Goal: Information Seeking & Learning: Learn about a topic

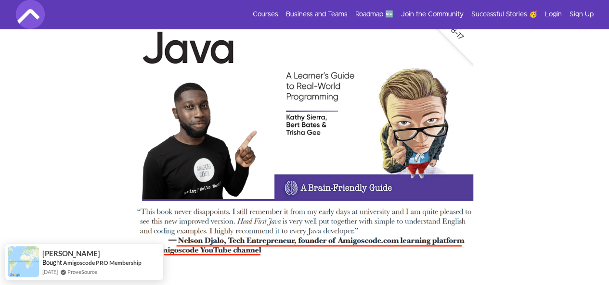
scroll to position [3224, 0]
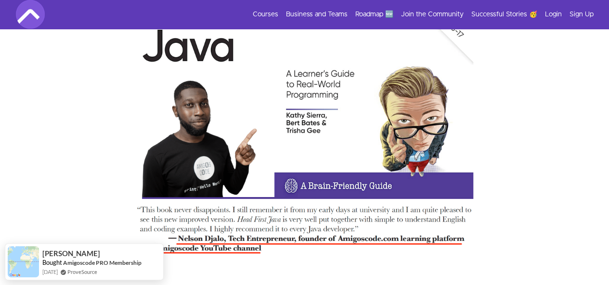
click at [342, 153] on img at bounding box center [304, 127] width 337 height 290
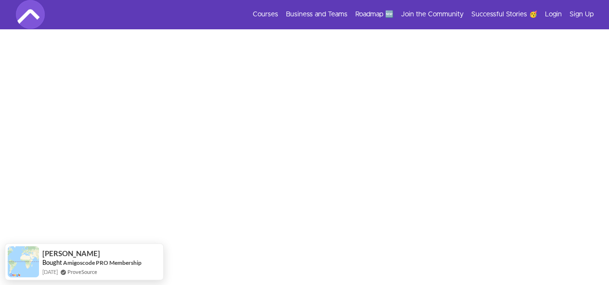
scroll to position [0, 0]
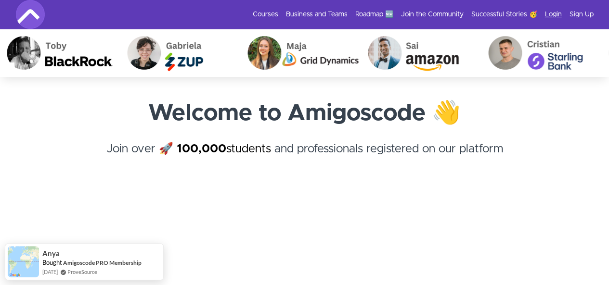
click at [550, 16] on link "Login" at bounding box center [553, 15] width 17 height 10
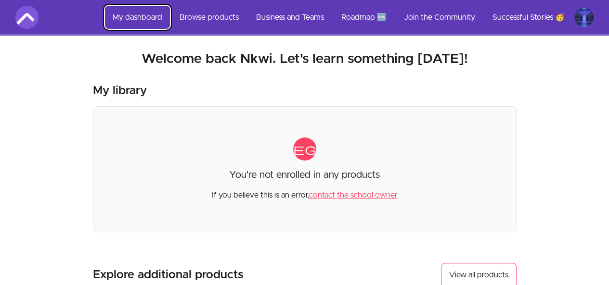
click at [144, 16] on link "My dashboard" at bounding box center [137, 17] width 65 height 23
click at [164, 69] on section "Welcome back Nkwi! Welcome back Nkwi. Let's learn something today! My library c…" at bounding box center [304, 276] width 609 height 482
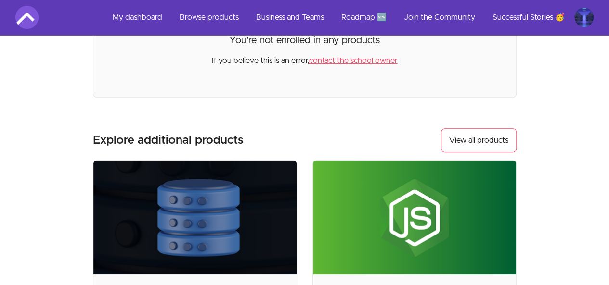
scroll to position [133, 0]
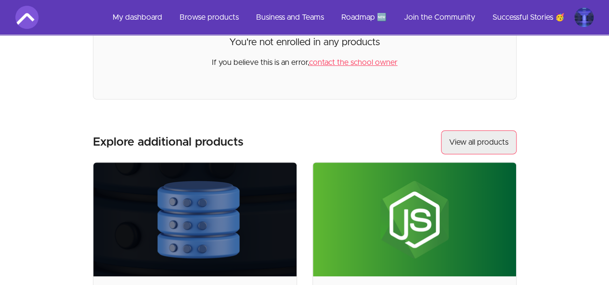
click at [464, 137] on link "View all products" at bounding box center [479, 142] width 76 height 24
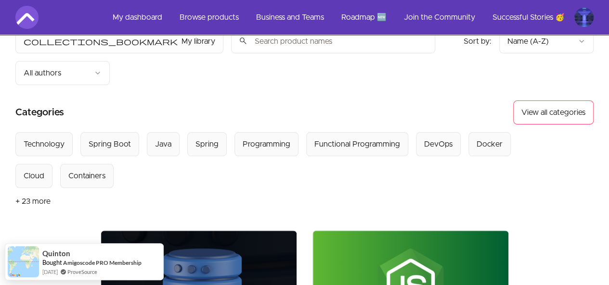
scroll to position [24, 0]
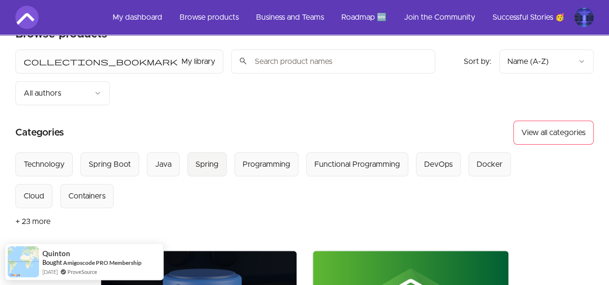
click at [200, 153] on button "Spring" at bounding box center [206, 165] width 39 height 24
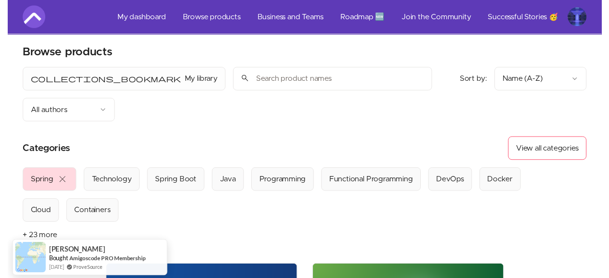
scroll to position [3, 0]
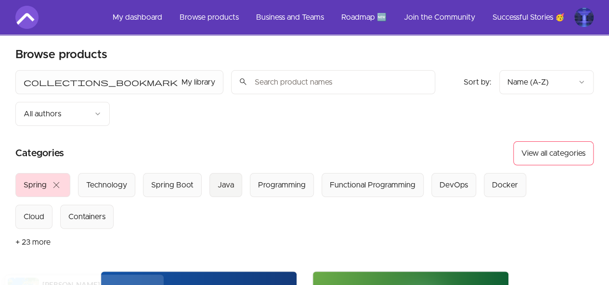
click at [217, 179] on div "Java" at bounding box center [225, 185] width 16 height 12
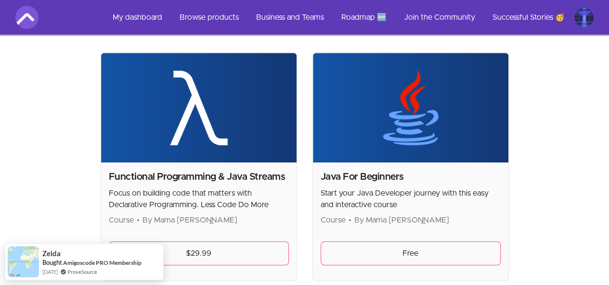
scroll to position [220, 0]
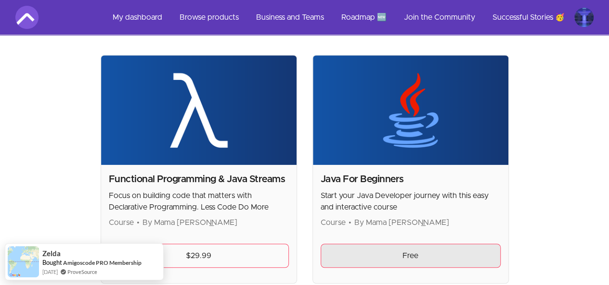
click at [320, 244] on link "Free" at bounding box center [410, 256] width 180 height 24
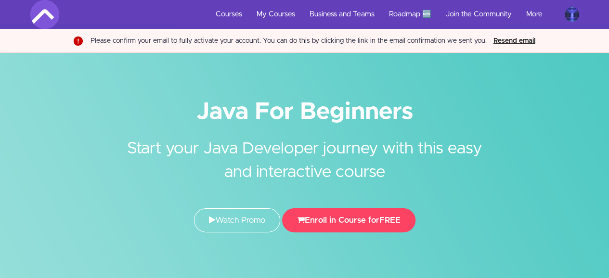
click at [400, 151] on h2 "Start your Java Developer journey with this easy and interactive course" at bounding box center [304, 154] width 361 height 62
click at [434, 168] on h2 "Start your Java Developer journey with this easy and interactive course" at bounding box center [304, 154] width 361 height 62
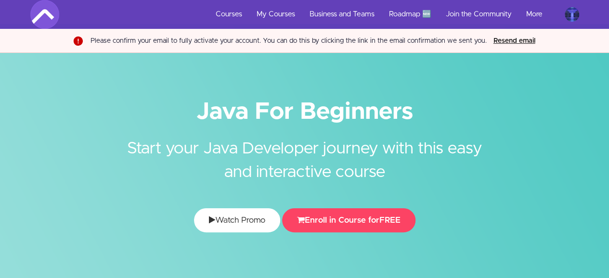
click at [225, 216] on link "Watch Promo" at bounding box center [237, 220] width 86 height 24
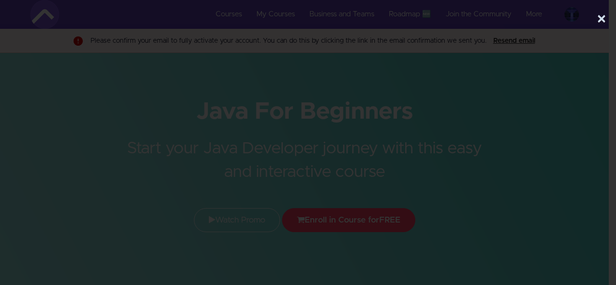
click at [603, 22] on button "×" at bounding box center [602, 19] width 10 height 19
